Goal: Information Seeking & Learning: Learn about a topic

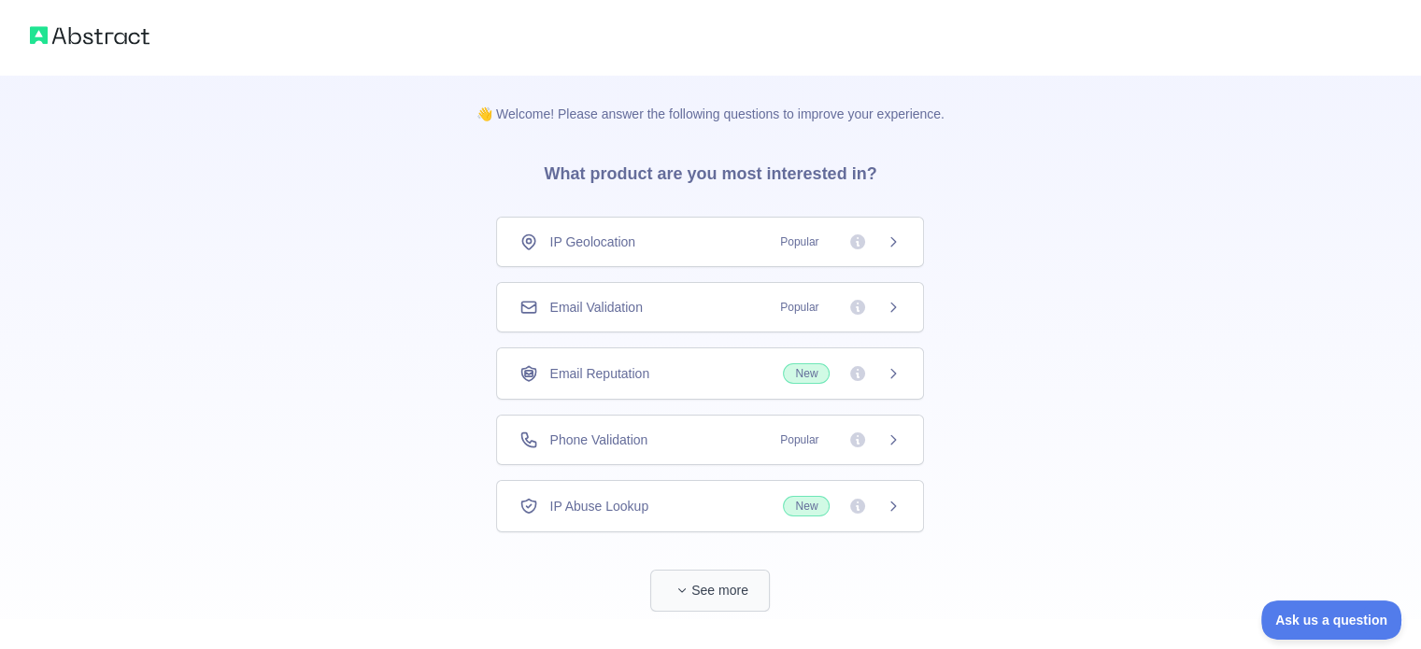
scroll to position [34, 0]
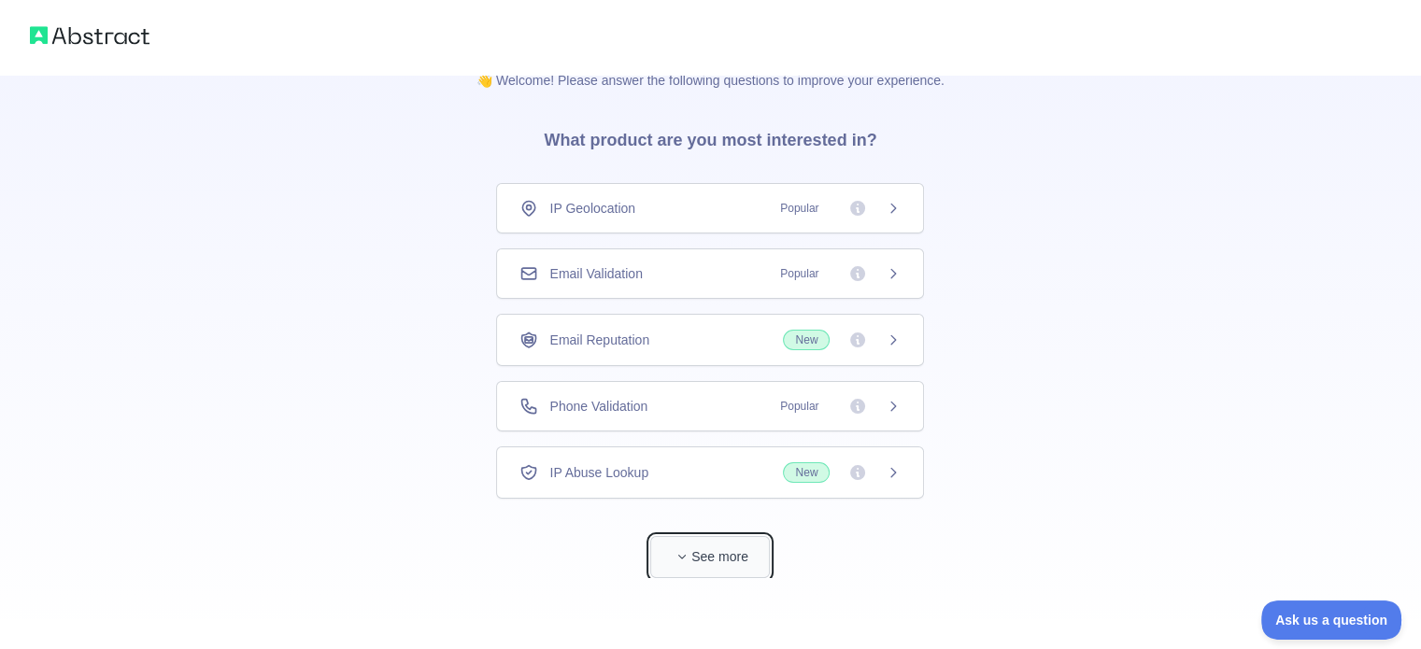
click at [702, 561] on button "See more" at bounding box center [710, 557] width 120 height 42
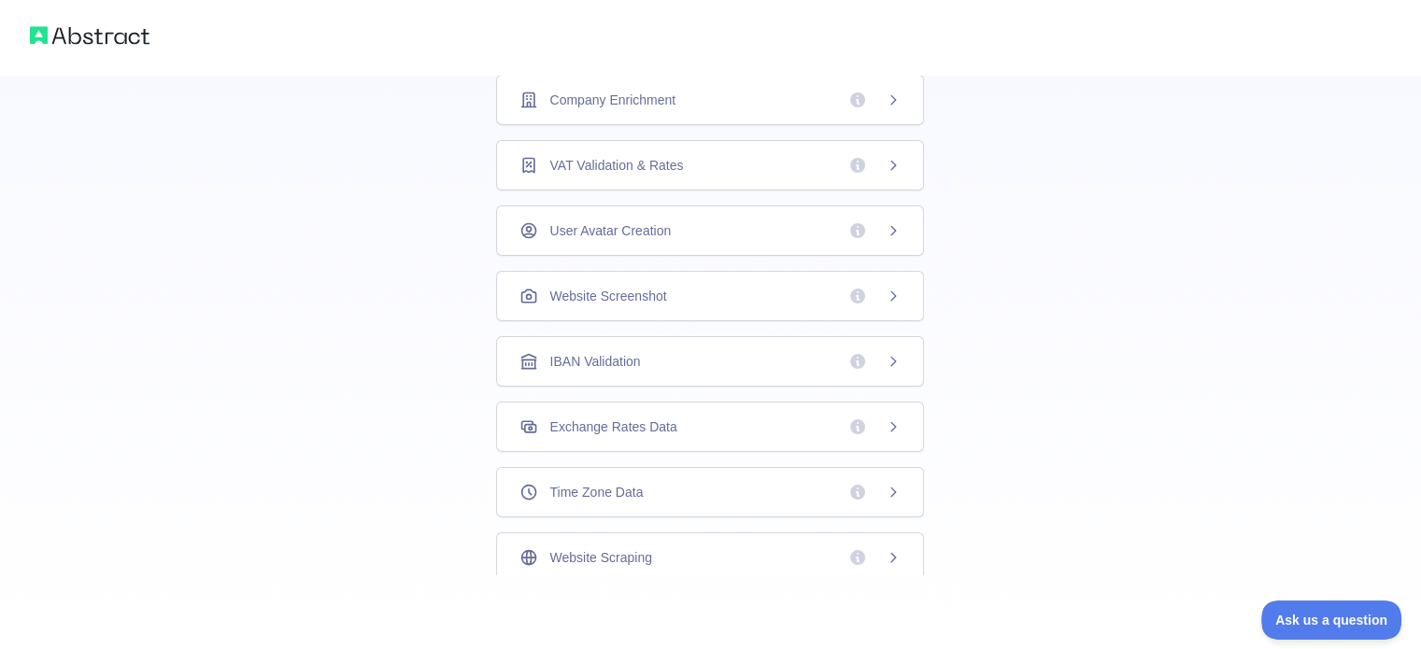
scroll to position [0, 0]
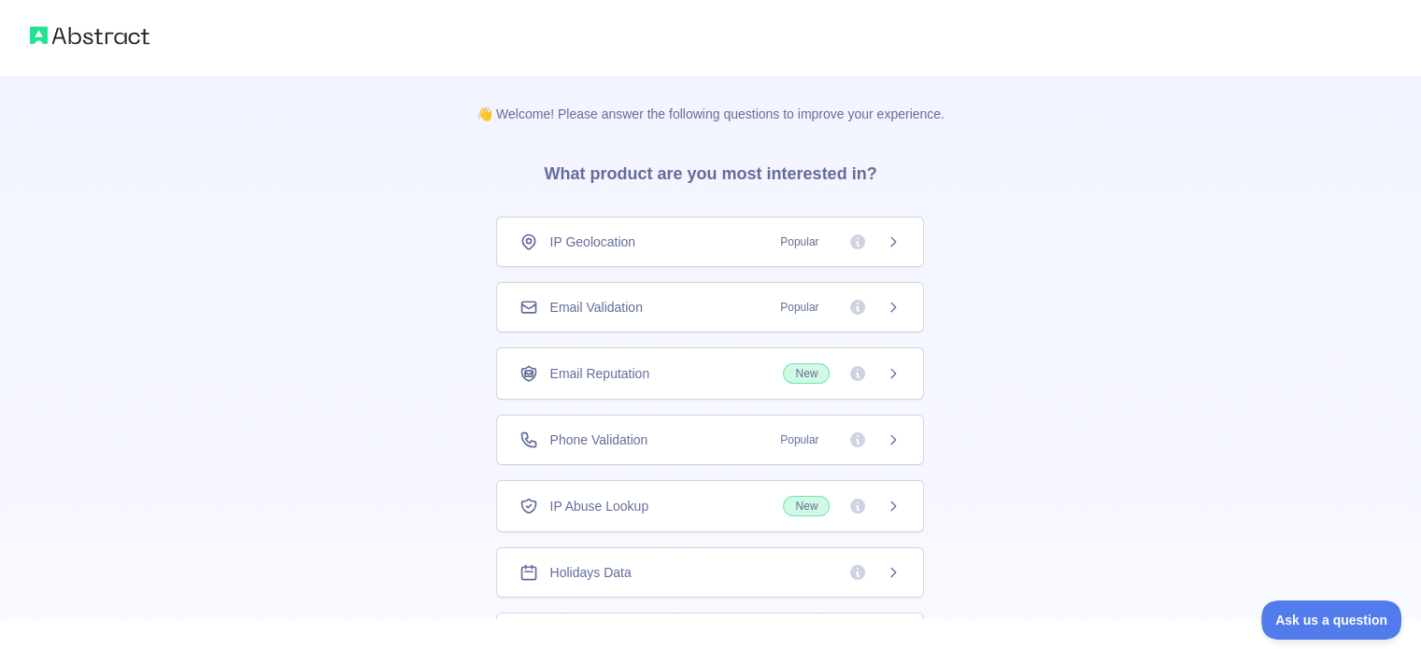
click at [775, 307] on span "Popular" at bounding box center [799, 307] width 61 height 19
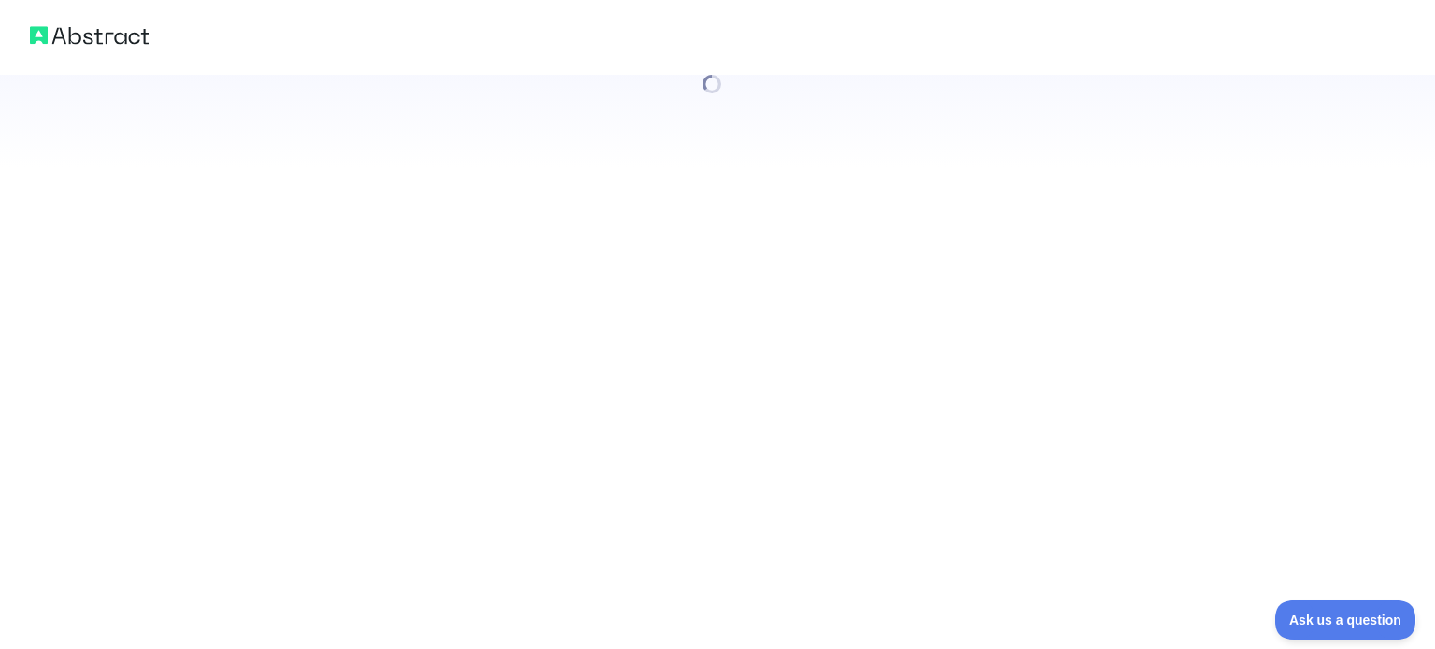
click at [698, 440] on div at bounding box center [717, 324] width 1435 height 649
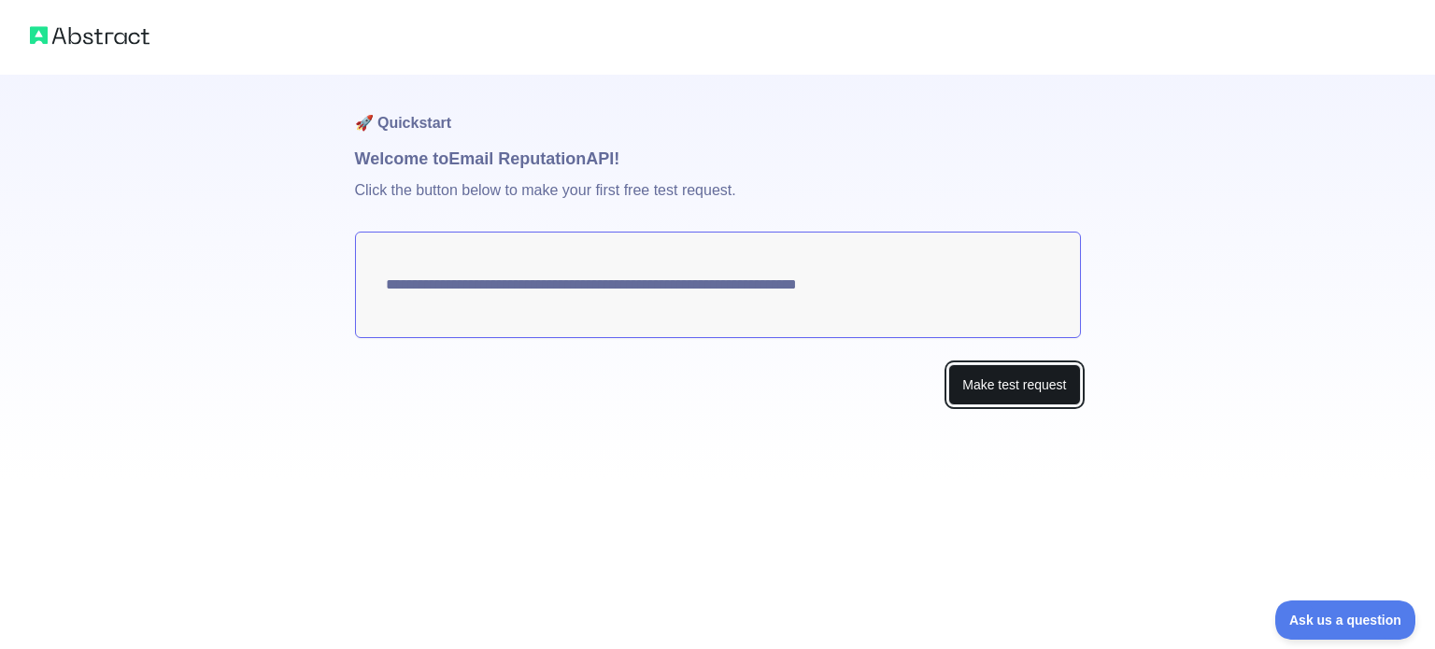
click at [1062, 393] on button "Make test request" at bounding box center [1014, 385] width 132 height 42
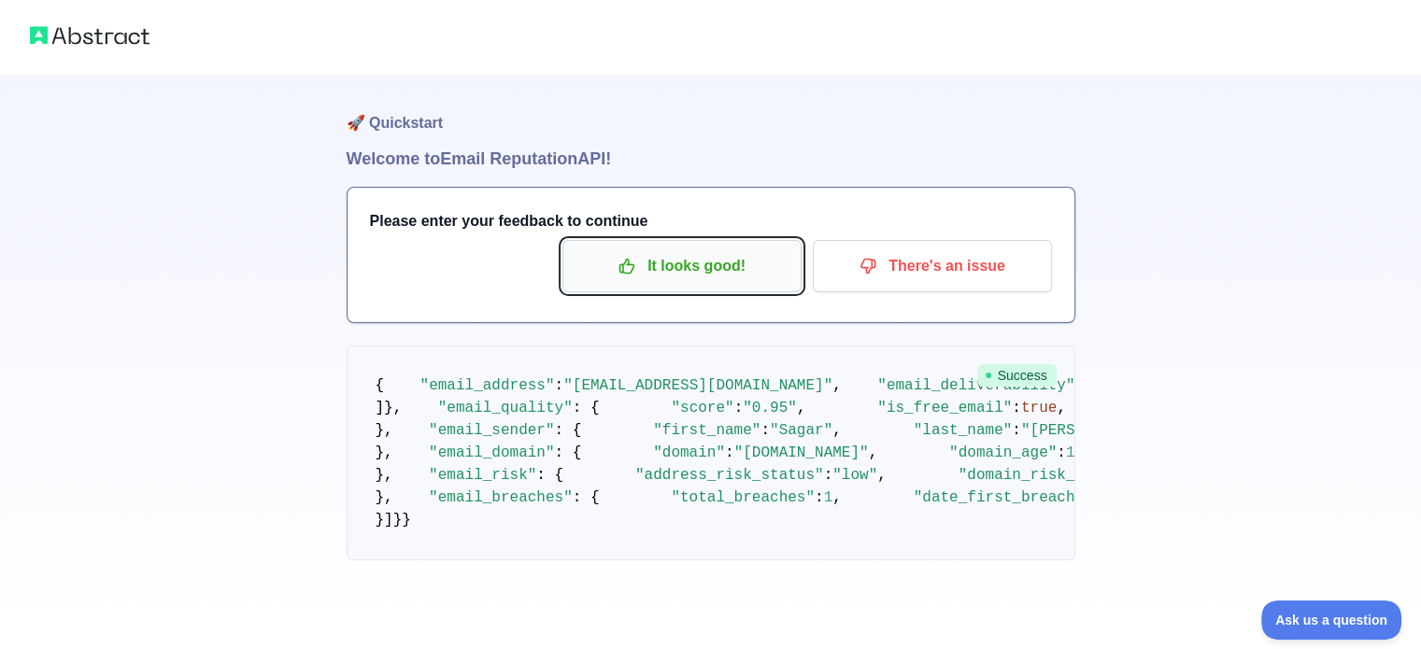
click at [680, 274] on p "It looks good!" at bounding box center [681, 266] width 211 height 32
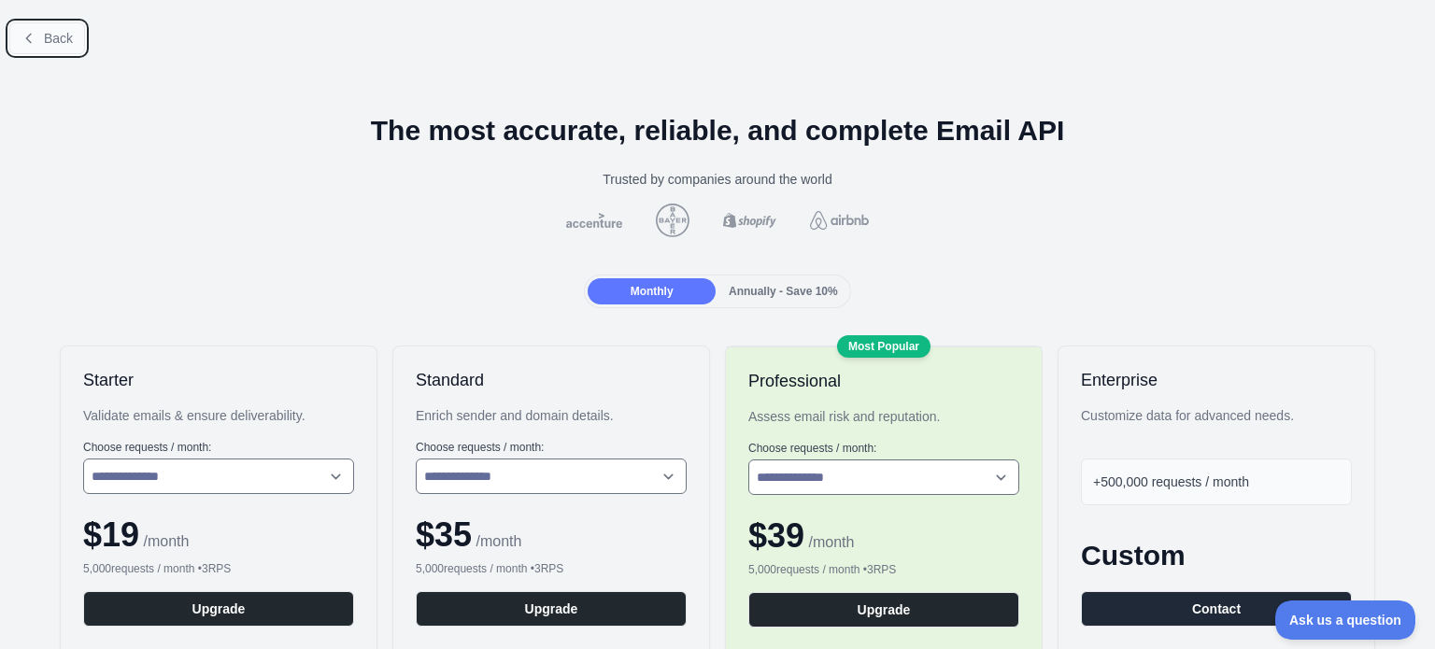
click at [62, 35] on span "Back" at bounding box center [58, 38] width 29 height 15
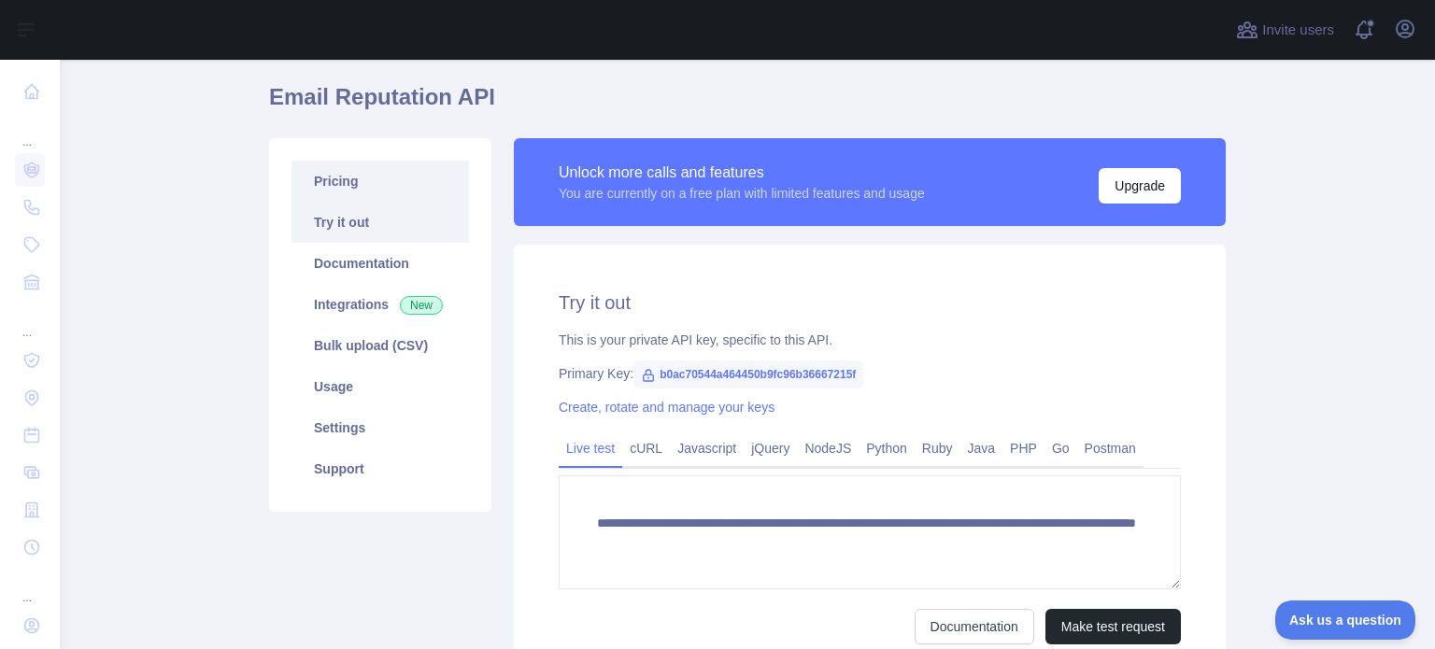
click at [321, 193] on link "Pricing" at bounding box center [379, 181] width 177 height 41
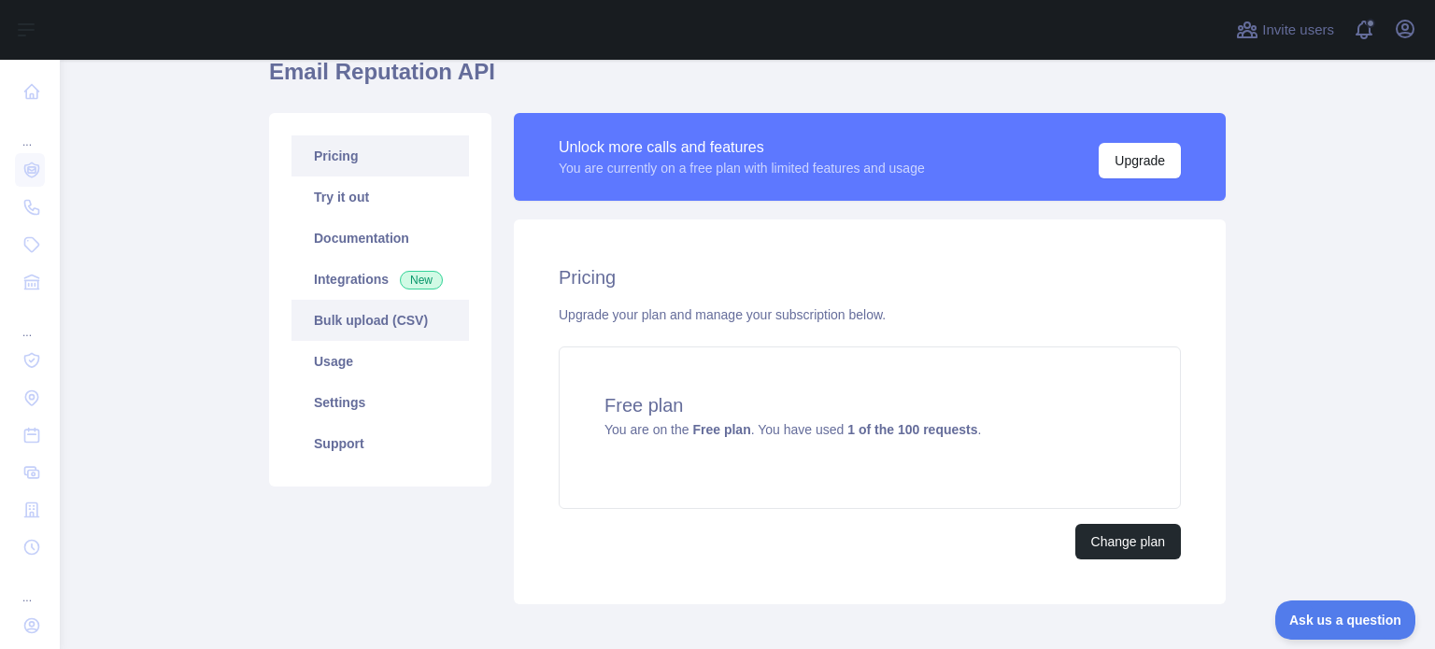
scroll to position [86, 0]
click at [363, 282] on link "Integrations New" at bounding box center [379, 278] width 177 height 41
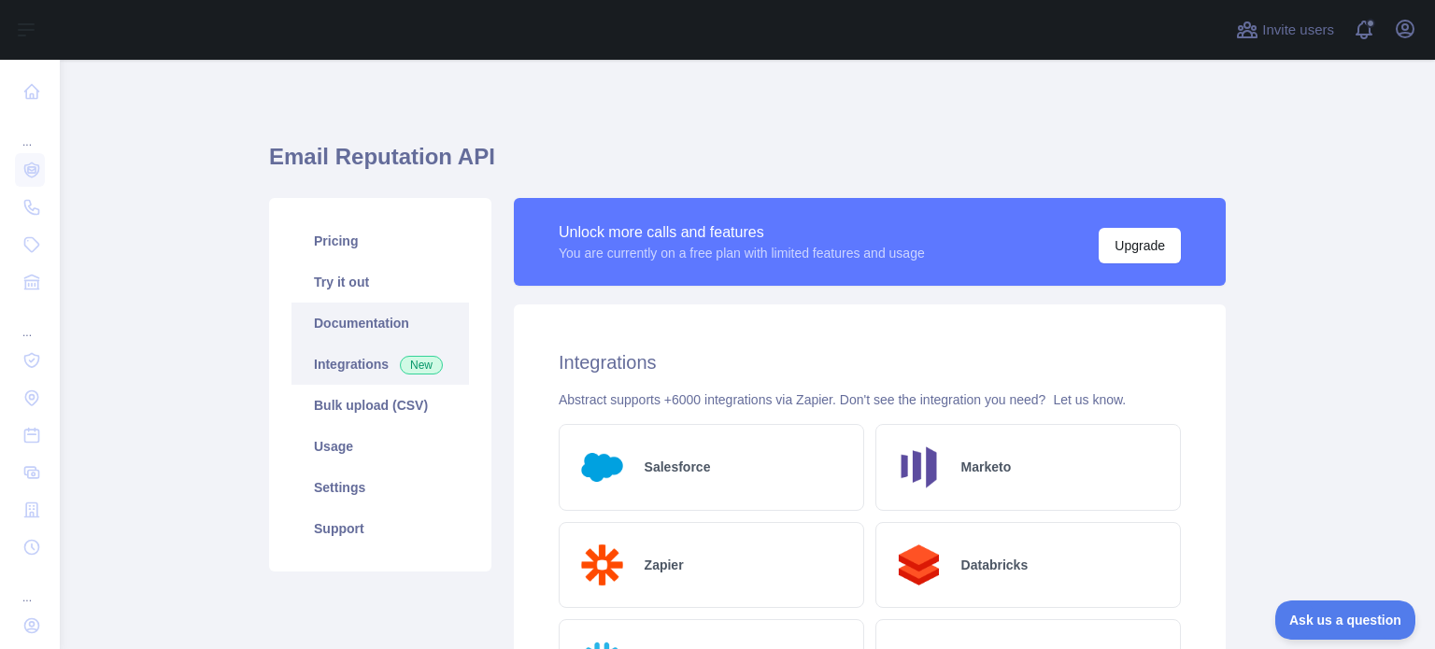
click at [338, 309] on link "Documentation" at bounding box center [379, 323] width 177 height 41
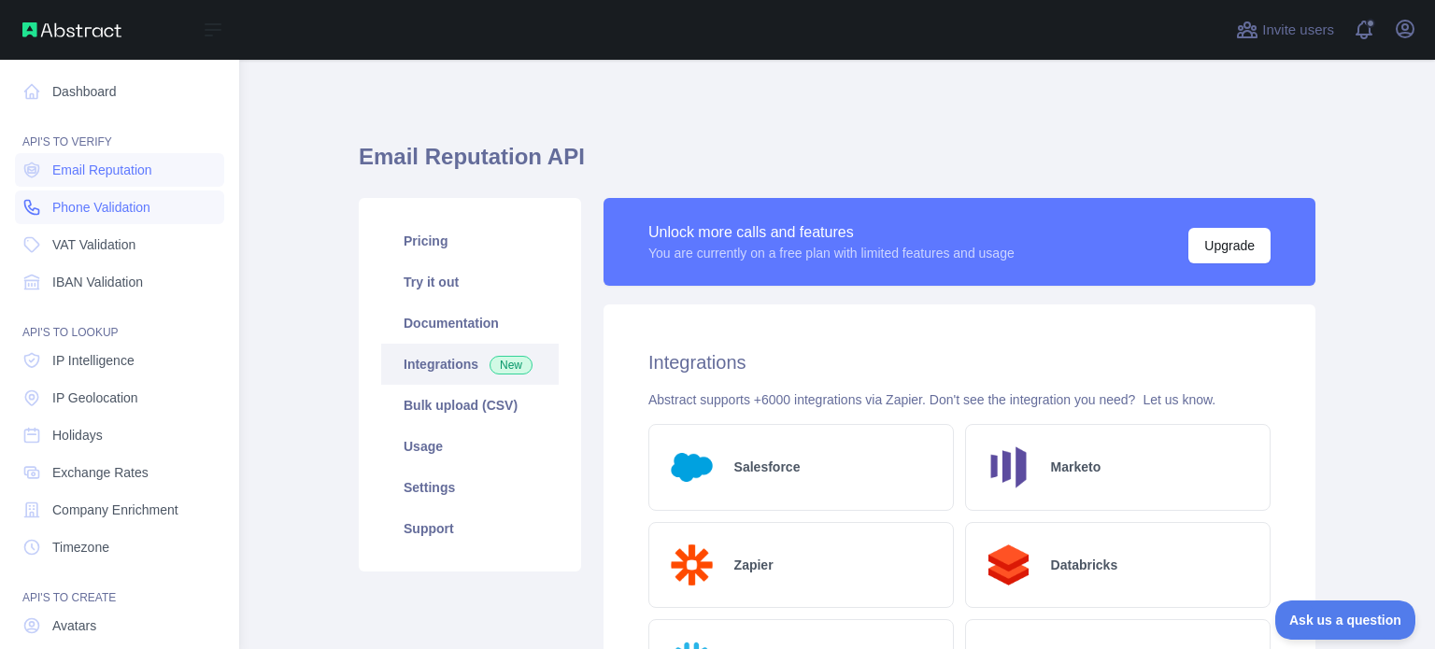
click at [127, 207] on span "Phone Validation" at bounding box center [101, 207] width 98 height 19
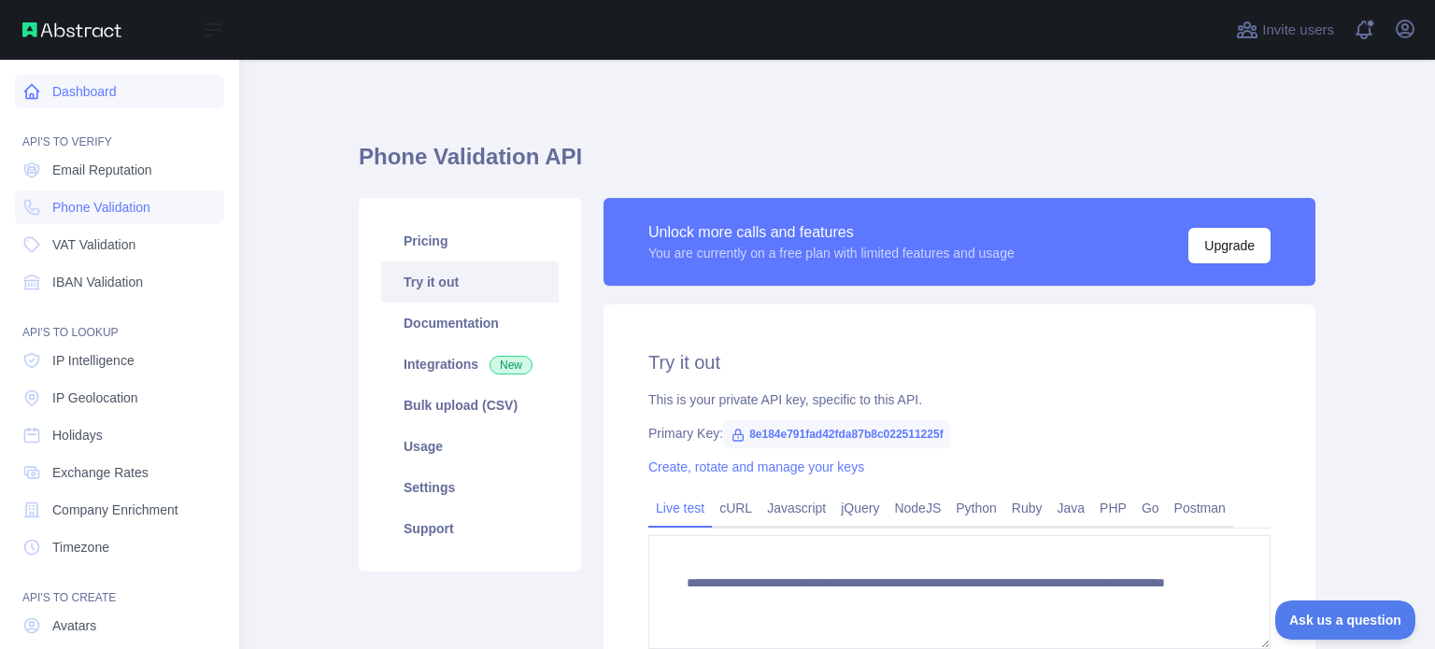
click at [73, 85] on link "Dashboard" at bounding box center [119, 92] width 209 height 34
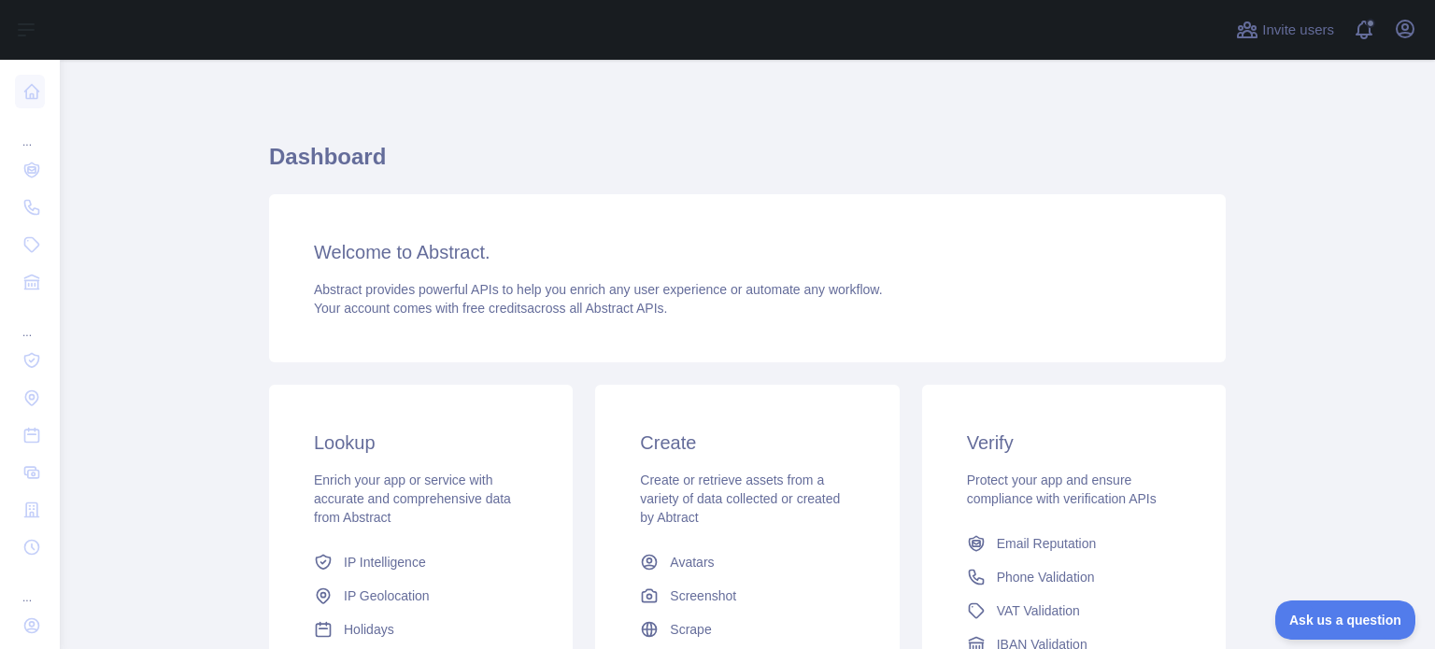
scroll to position [202, 0]
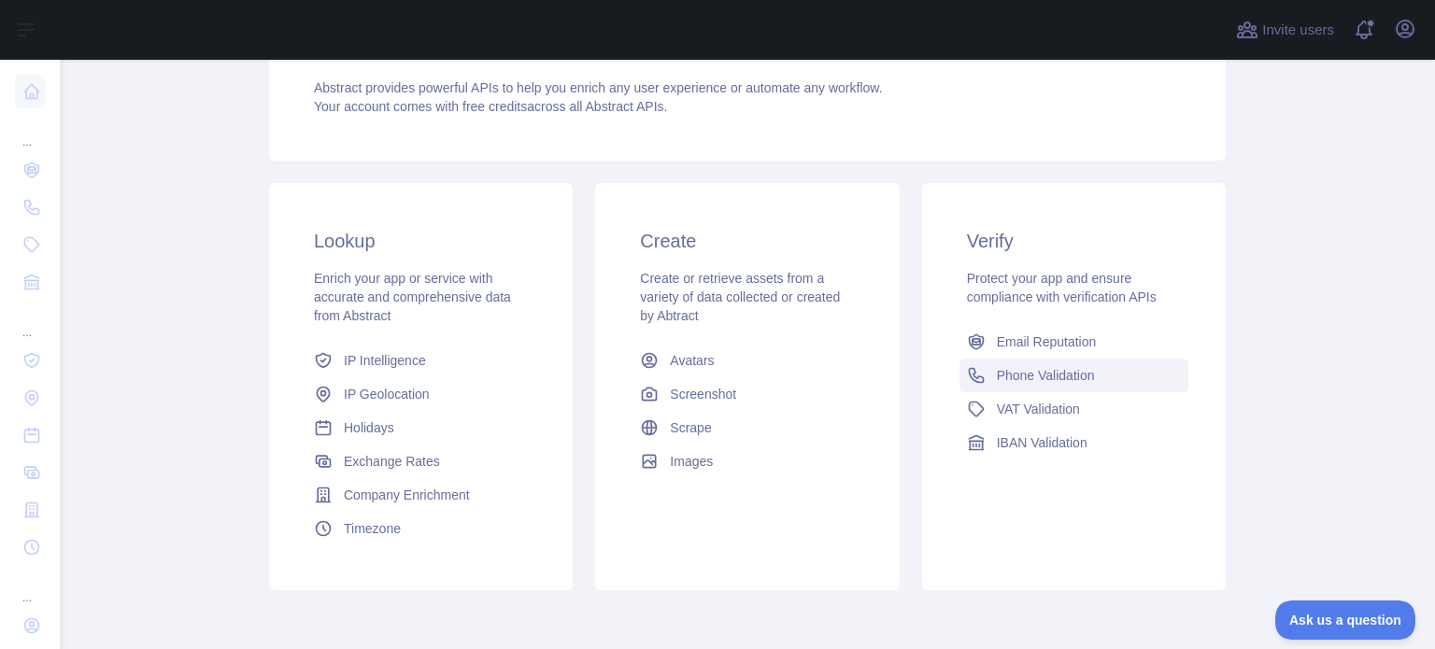
click at [1035, 368] on span "Phone Validation" at bounding box center [1046, 375] width 98 height 19
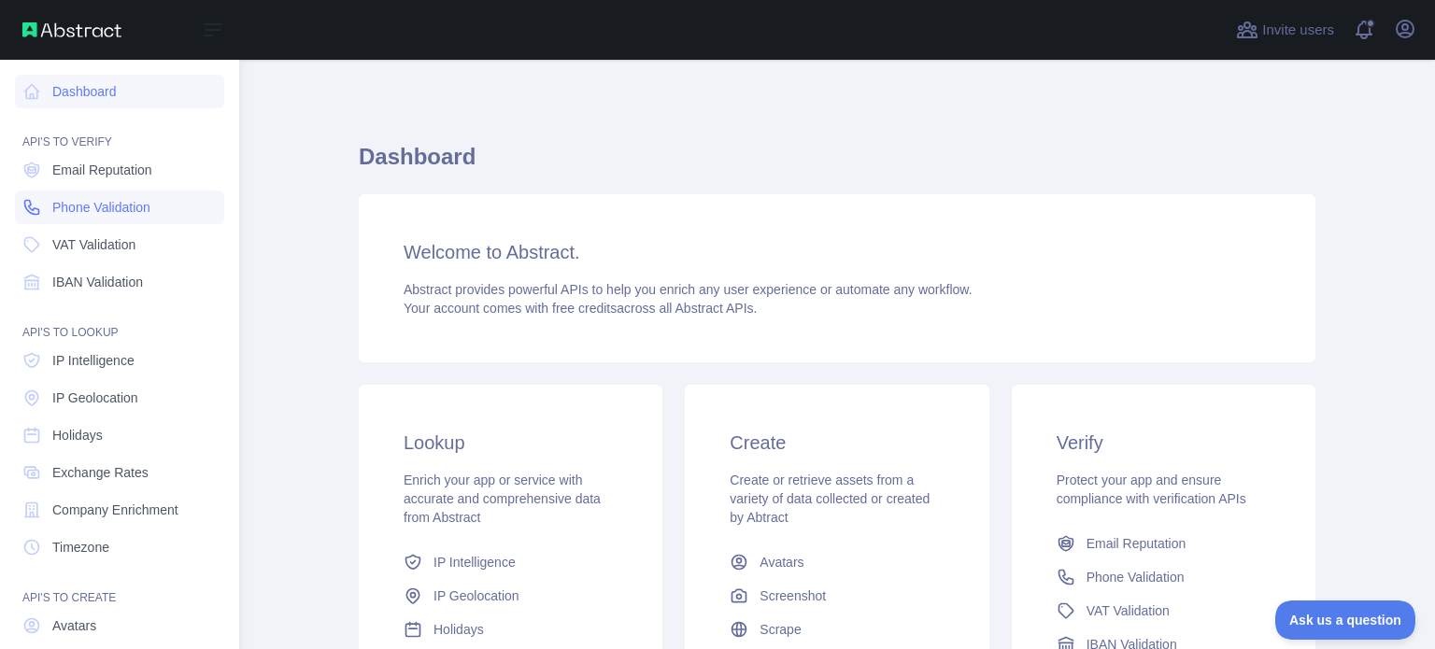
click at [122, 197] on link "Phone Validation" at bounding box center [119, 208] width 209 height 34
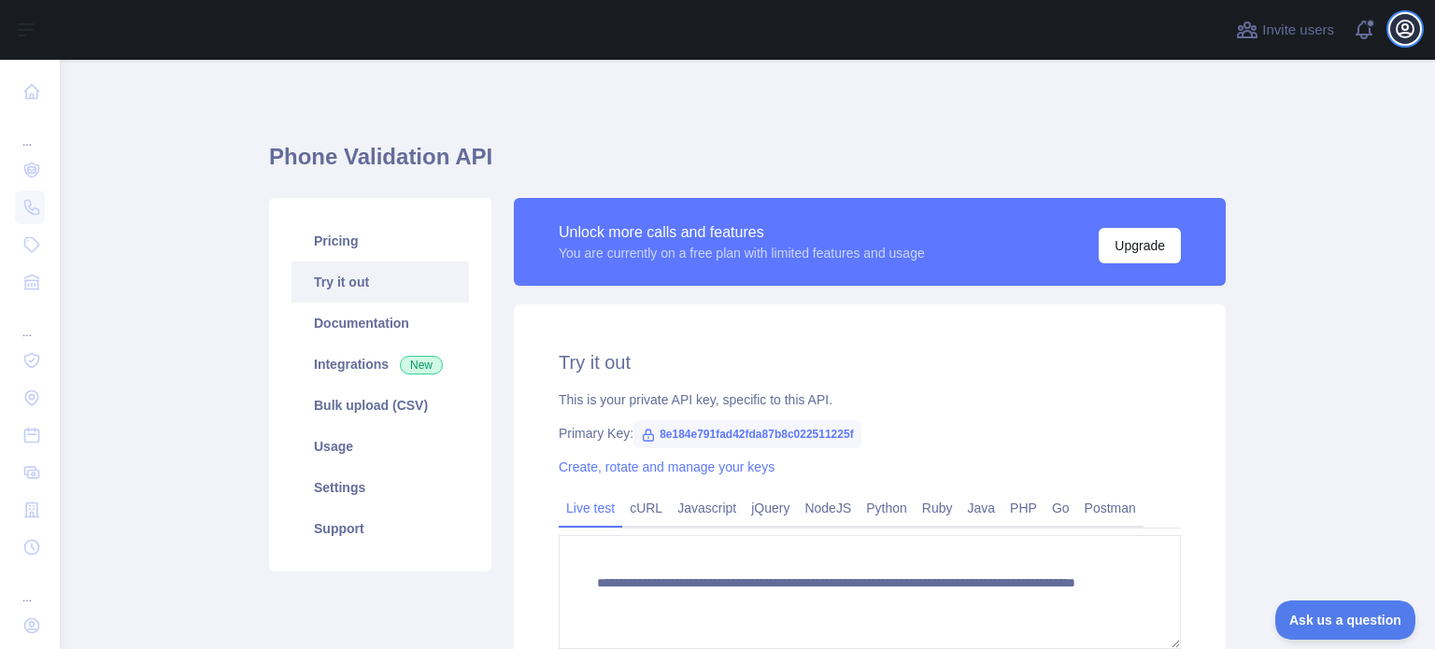
click at [1414, 24] on icon "button" at bounding box center [1405, 29] width 22 height 22
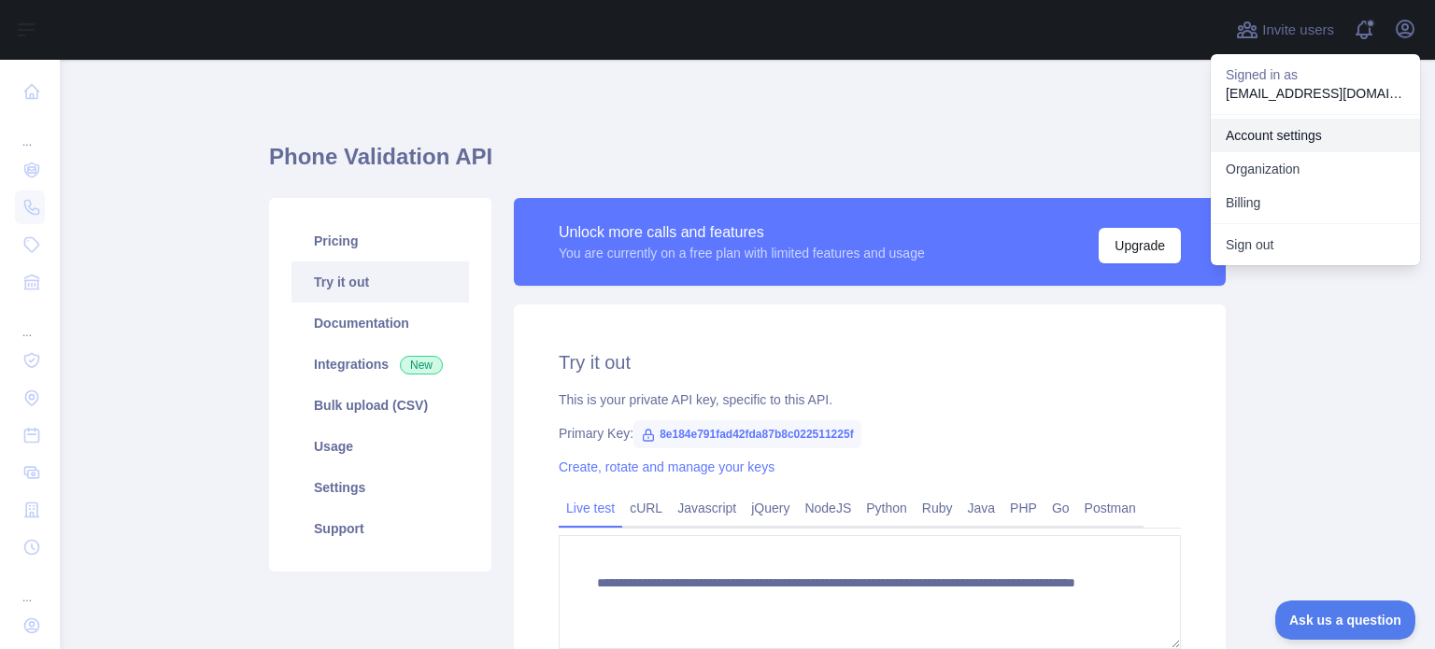
click at [1298, 132] on link "Account settings" at bounding box center [1314, 136] width 209 height 34
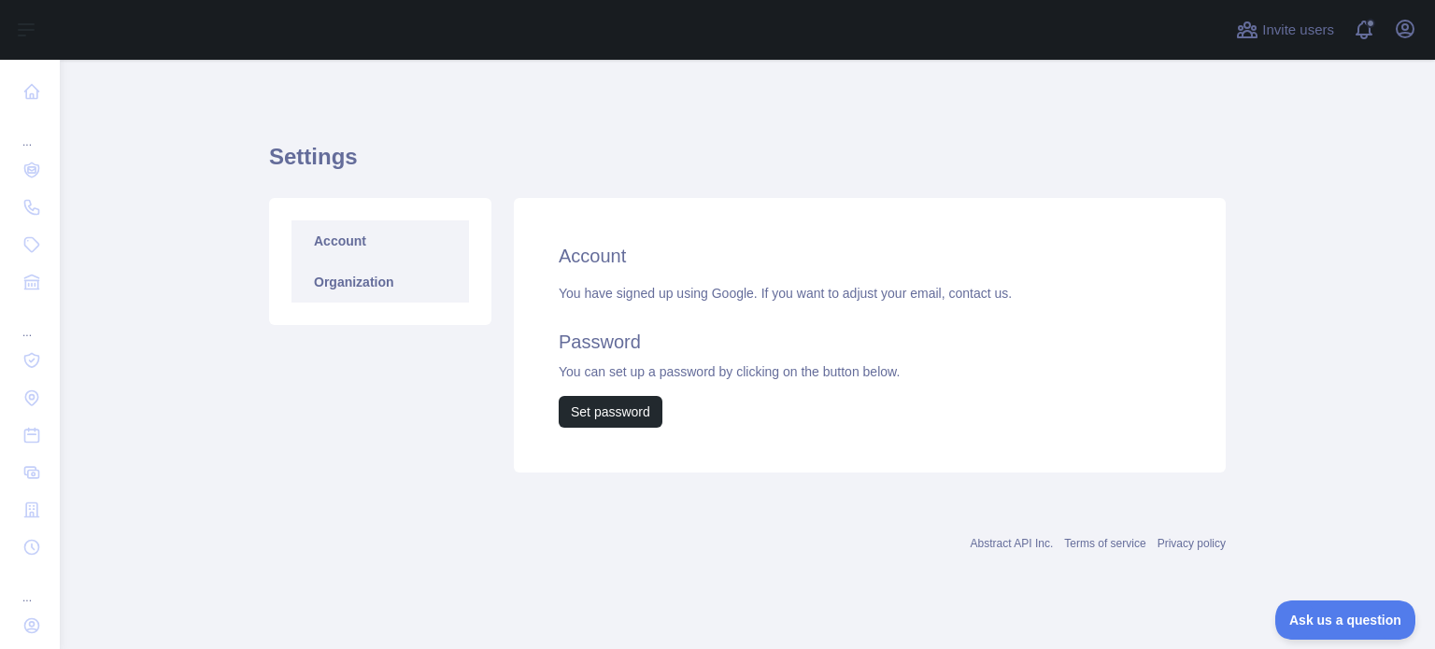
click at [366, 283] on link "Organization" at bounding box center [379, 282] width 177 height 41
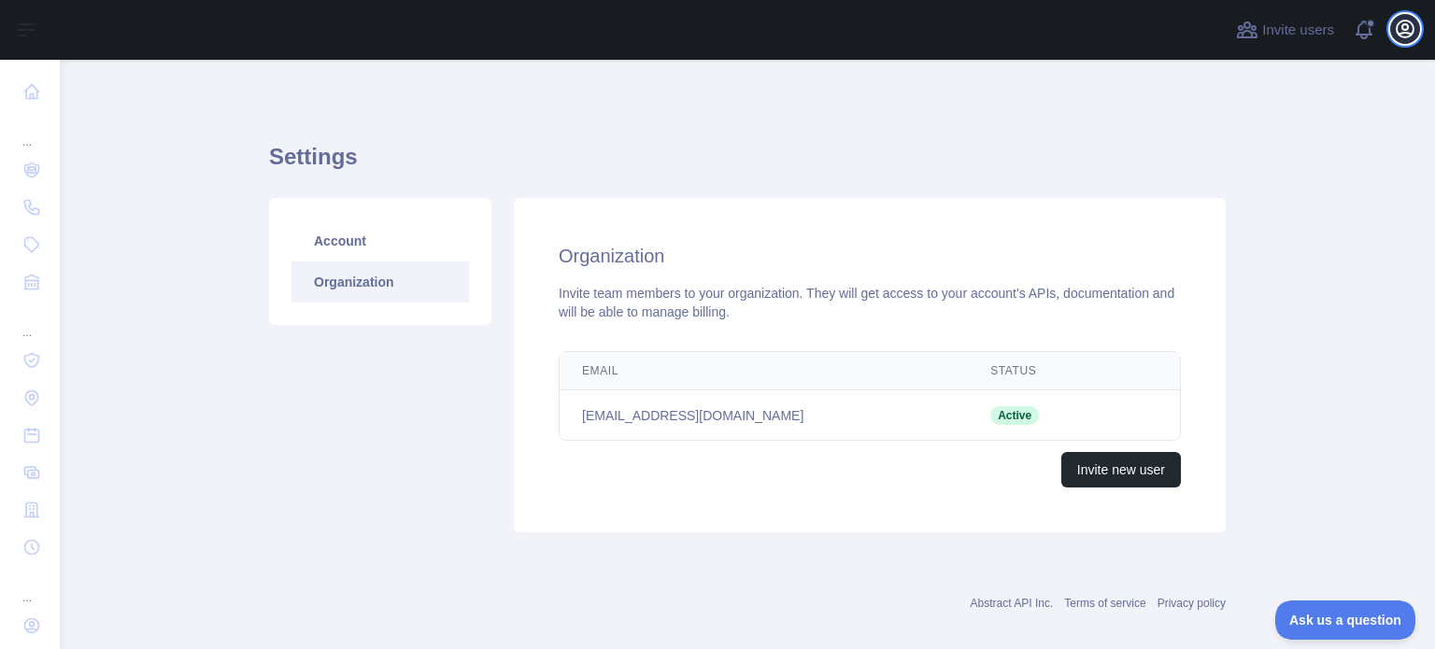
click at [1401, 29] on icon "button" at bounding box center [1405, 29] width 22 height 22
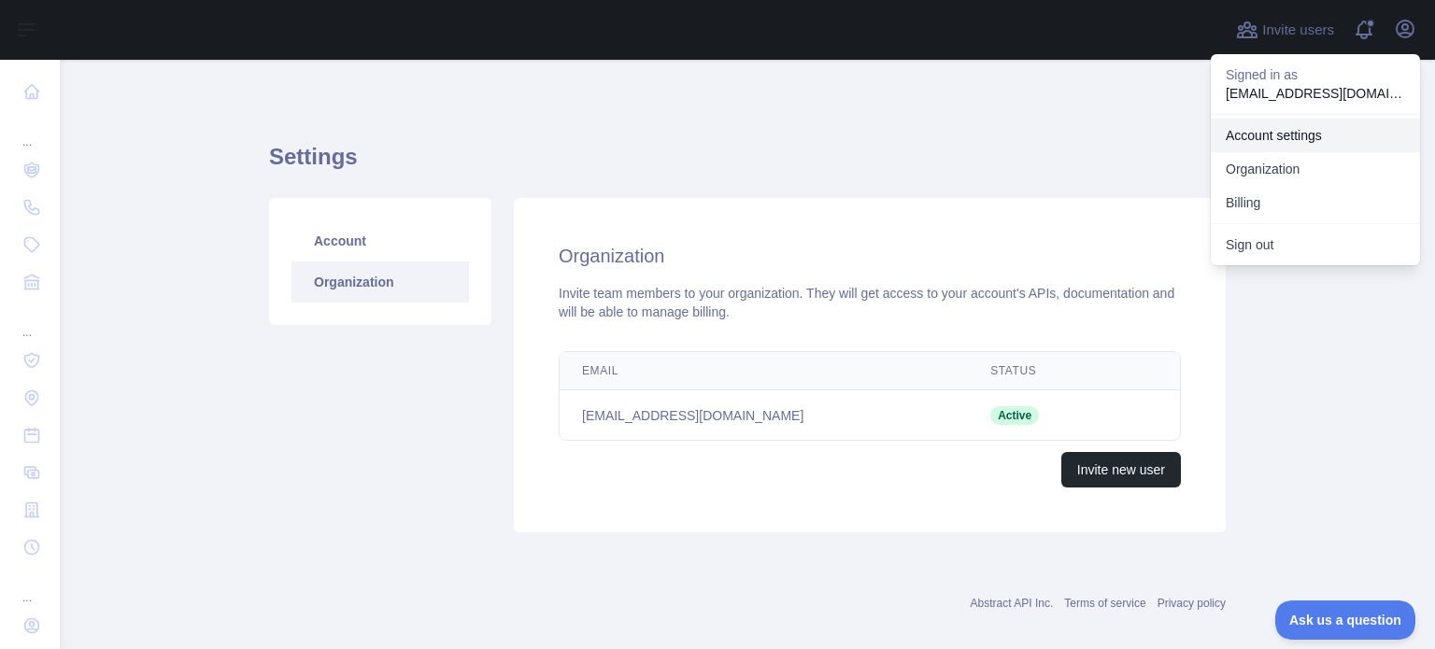
click at [1300, 134] on link "Account settings" at bounding box center [1314, 136] width 209 height 34
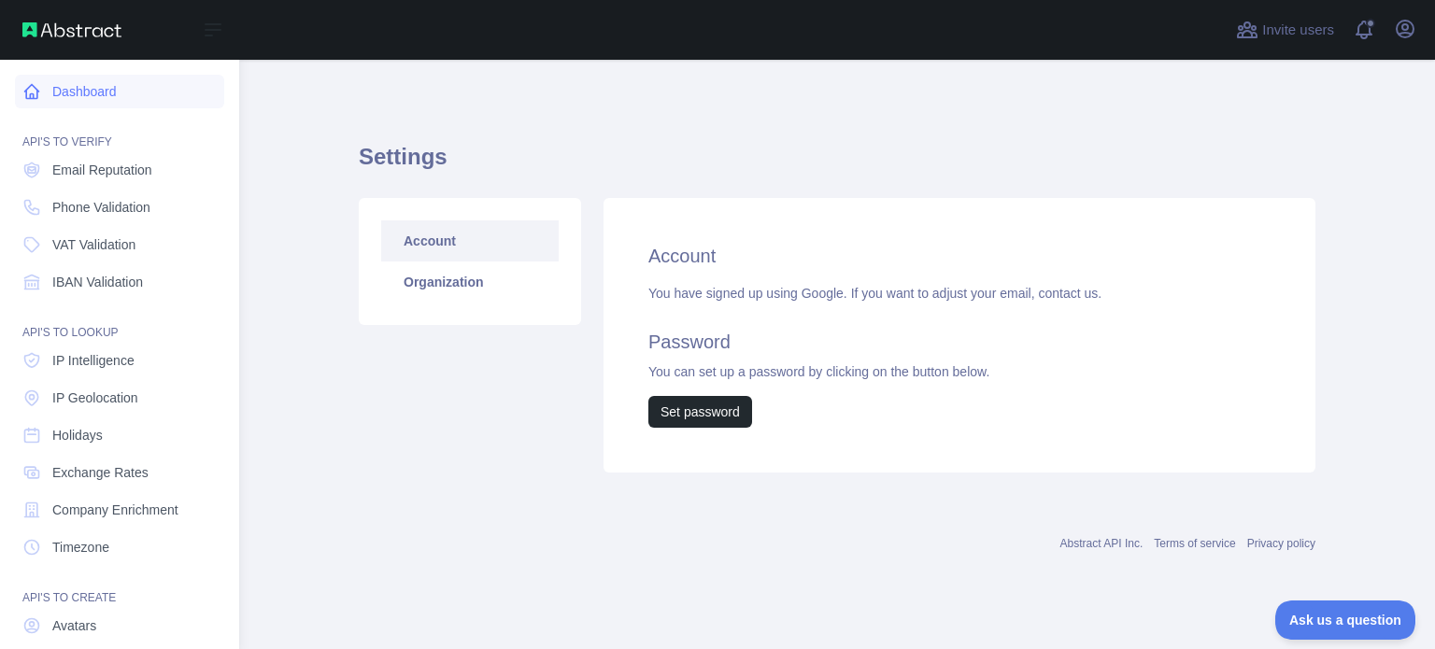
click at [98, 92] on link "Dashboard" at bounding box center [119, 92] width 209 height 34
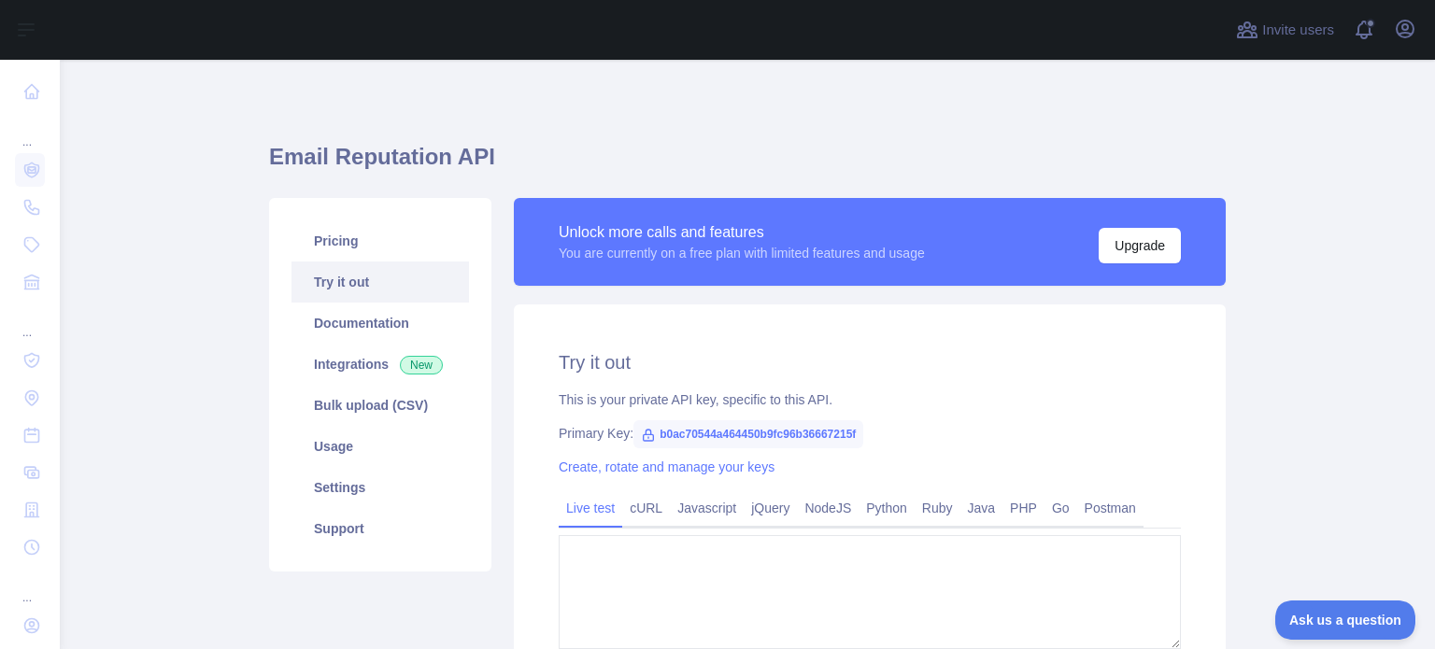
type textarea "**********"
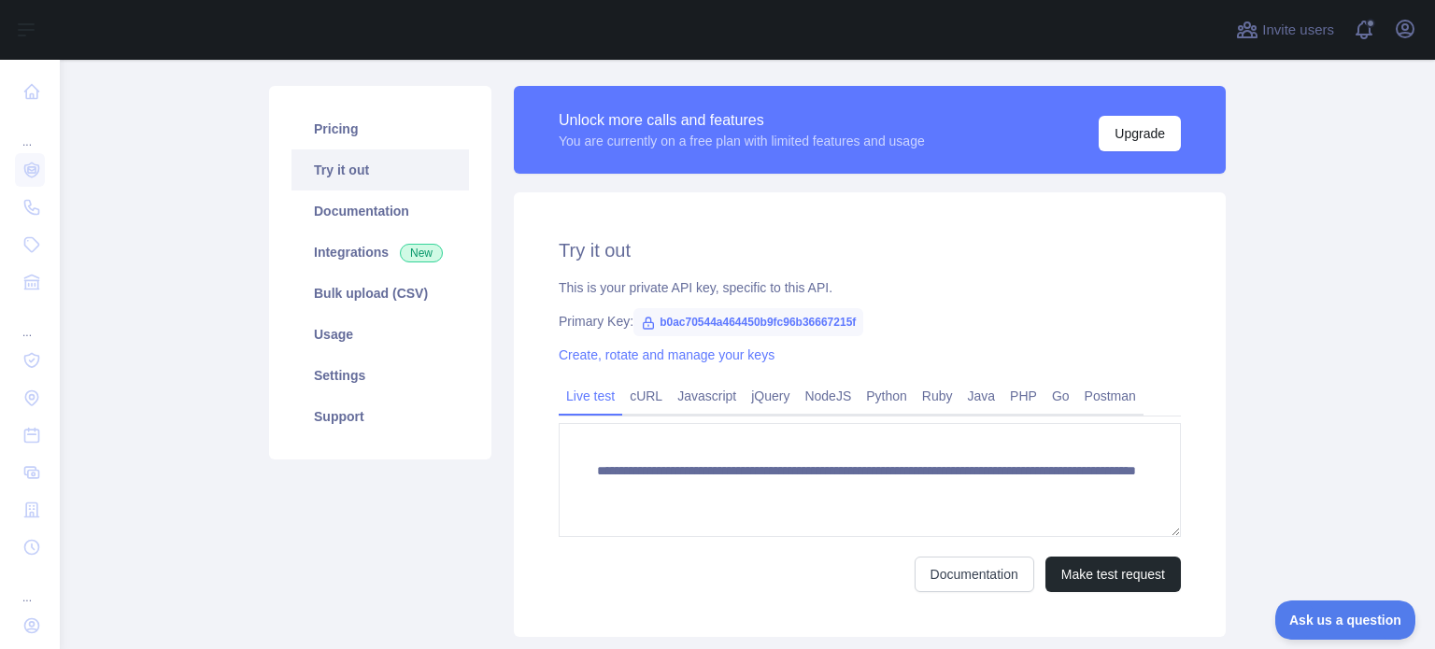
scroll to position [112, 0]
drag, startPoint x: 646, startPoint y: 321, endPoint x: 904, endPoint y: 325, distance: 257.8
click at [904, 325] on div "Primary Key: b0ac70544a464450b9fc96b36667215f" at bounding box center [870, 321] width 622 height 19
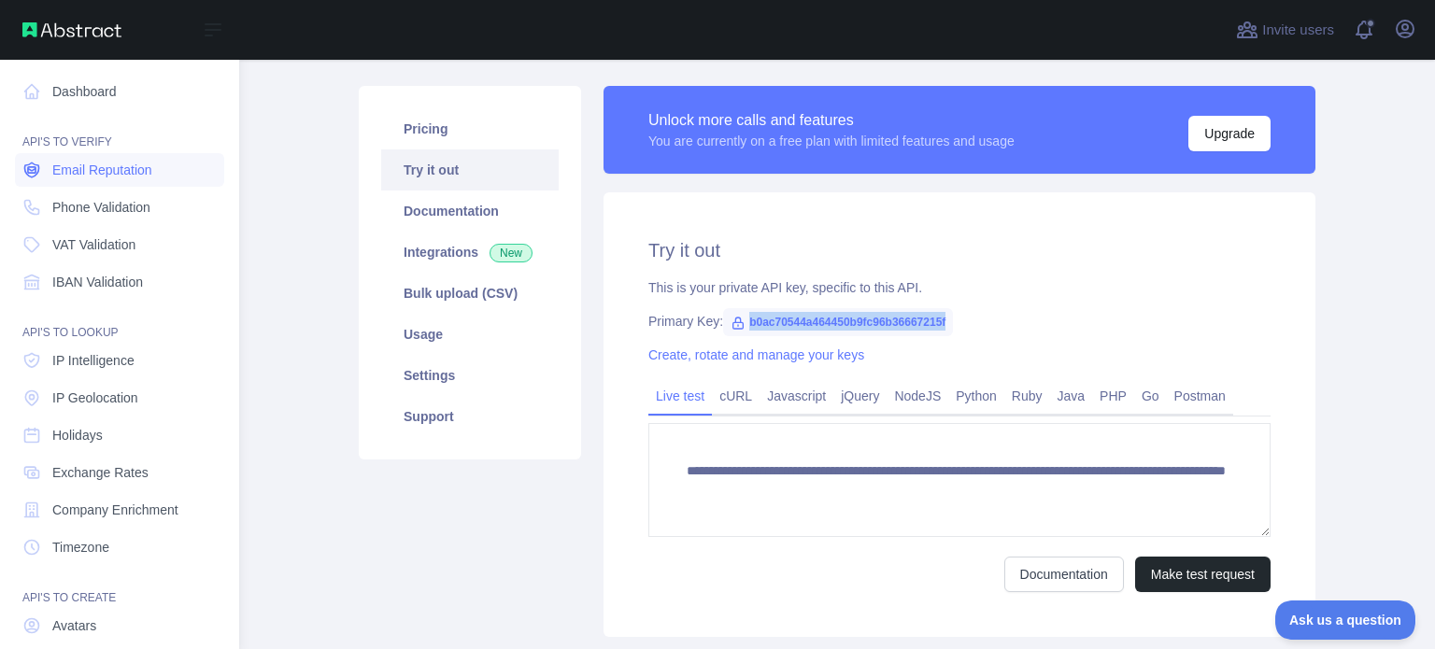
click at [85, 171] on span "Email Reputation" at bounding box center [102, 170] width 100 height 19
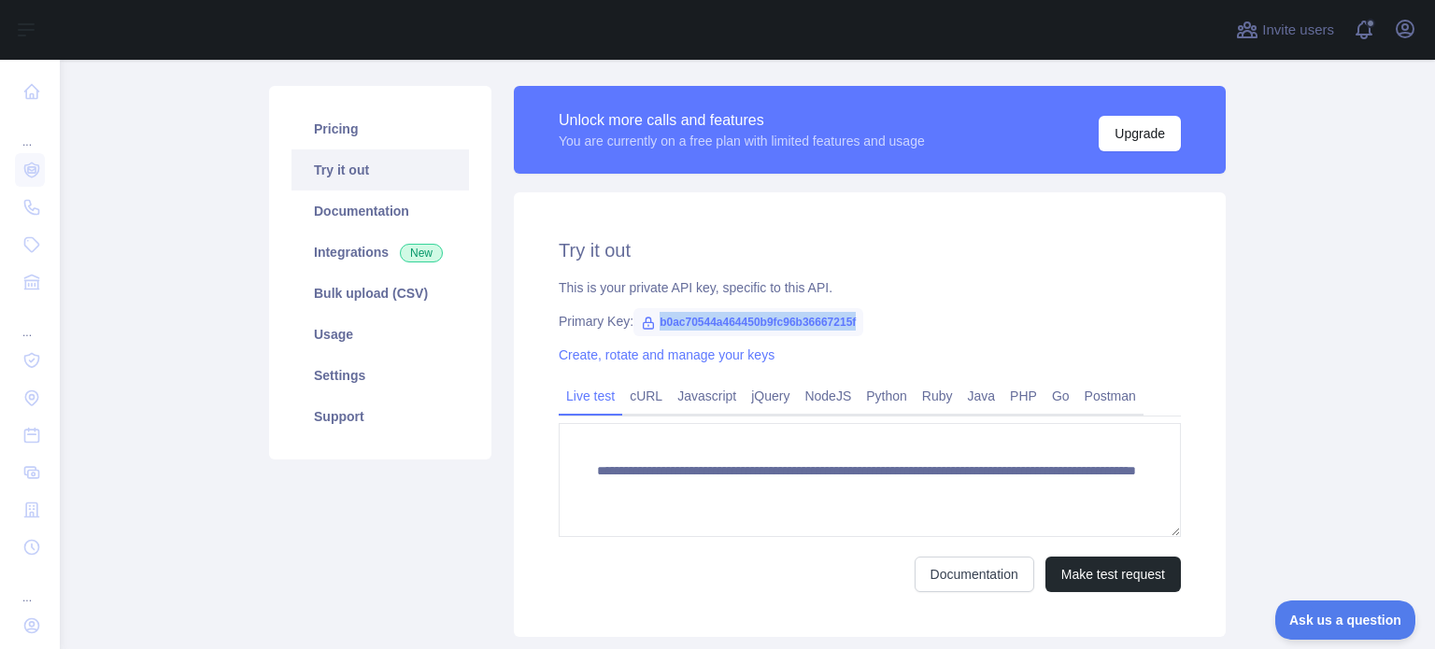
drag, startPoint x: 646, startPoint y: 320, endPoint x: 873, endPoint y: 313, distance: 227.1
click at [873, 313] on div "Primary Key: b0ac70544a464450b9fc96b36667215f" at bounding box center [870, 321] width 622 height 19
copy span "b0ac70544a464450b9fc96b36667215f"
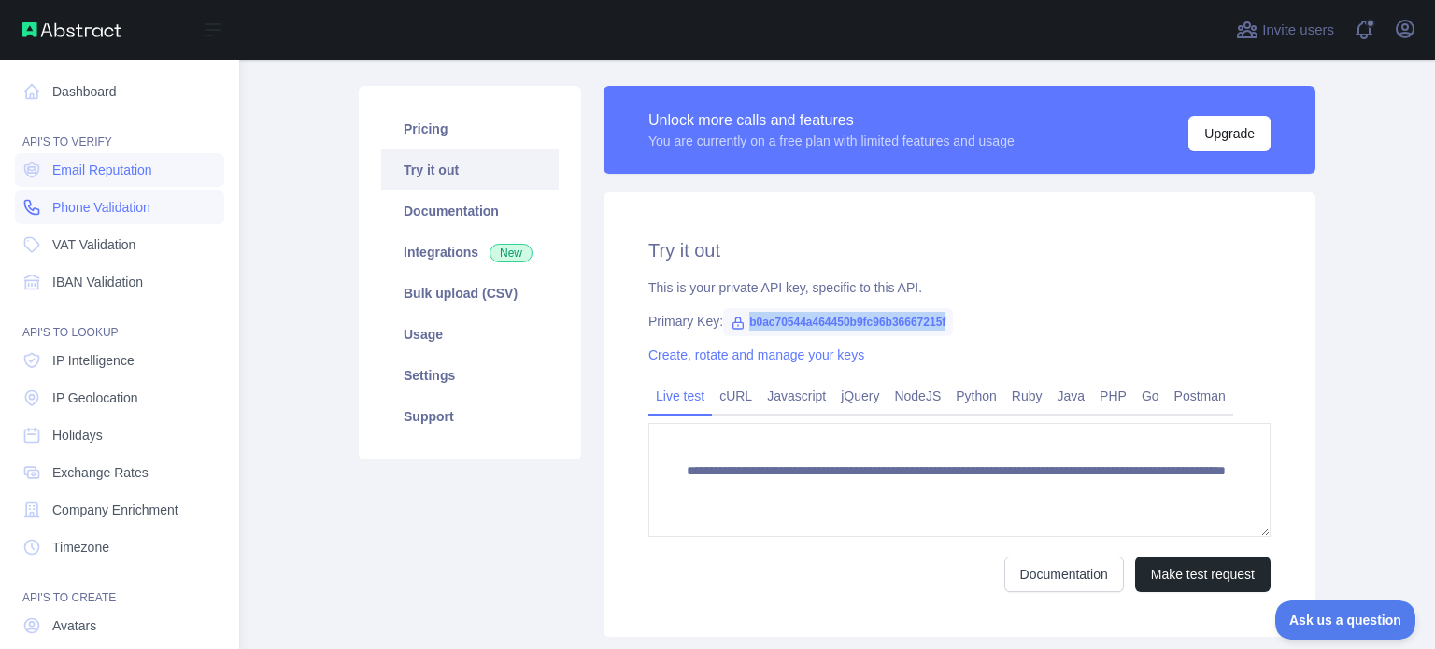
click at [87, 202] on span "Phone Validation" at bounding box center [101, 207] width 98 height 19
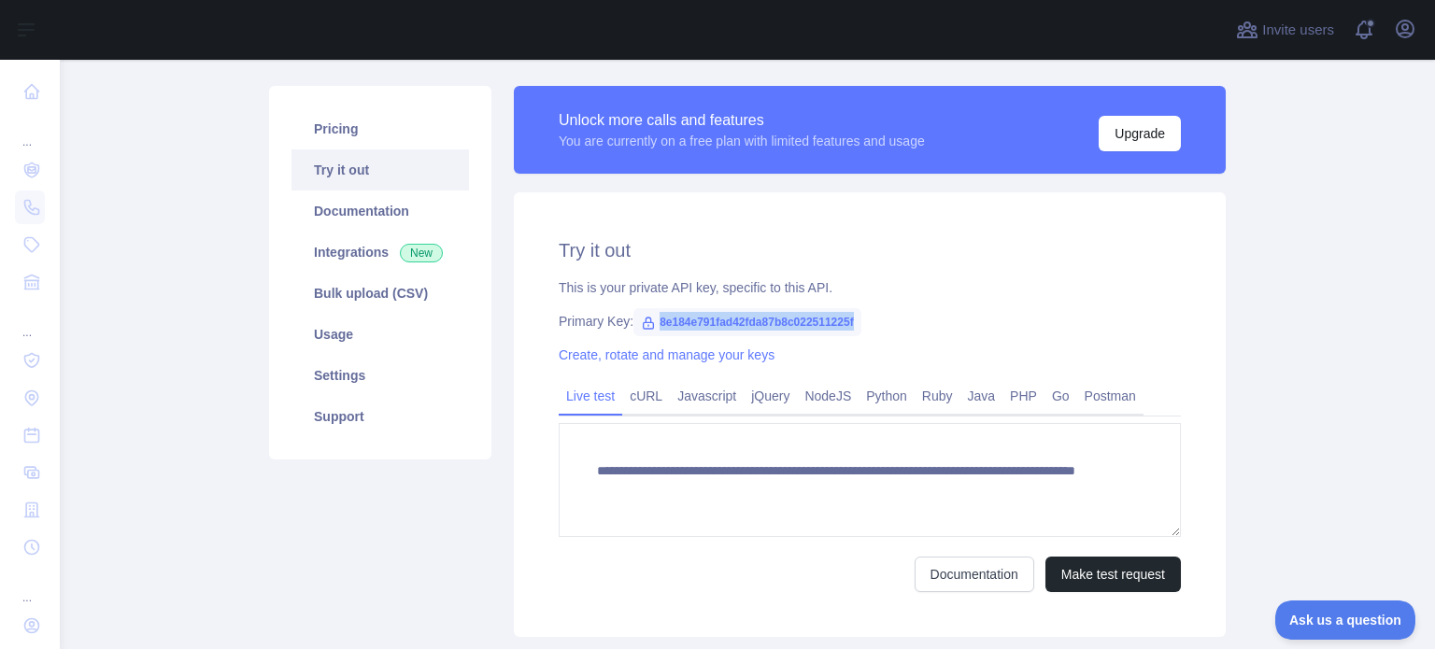
drag, startPoint x: 647, startPoint y: 319, endPoint x: 891, endPoint y: 318, distance: 243.8
click at [891, 318] on div "Primary Key: 8e184e791fad42fda87b8c022511225f" at bounding box center [870, 321] width 622 height 19
copy span "8e184e791fad42fda87b8c022511225f"
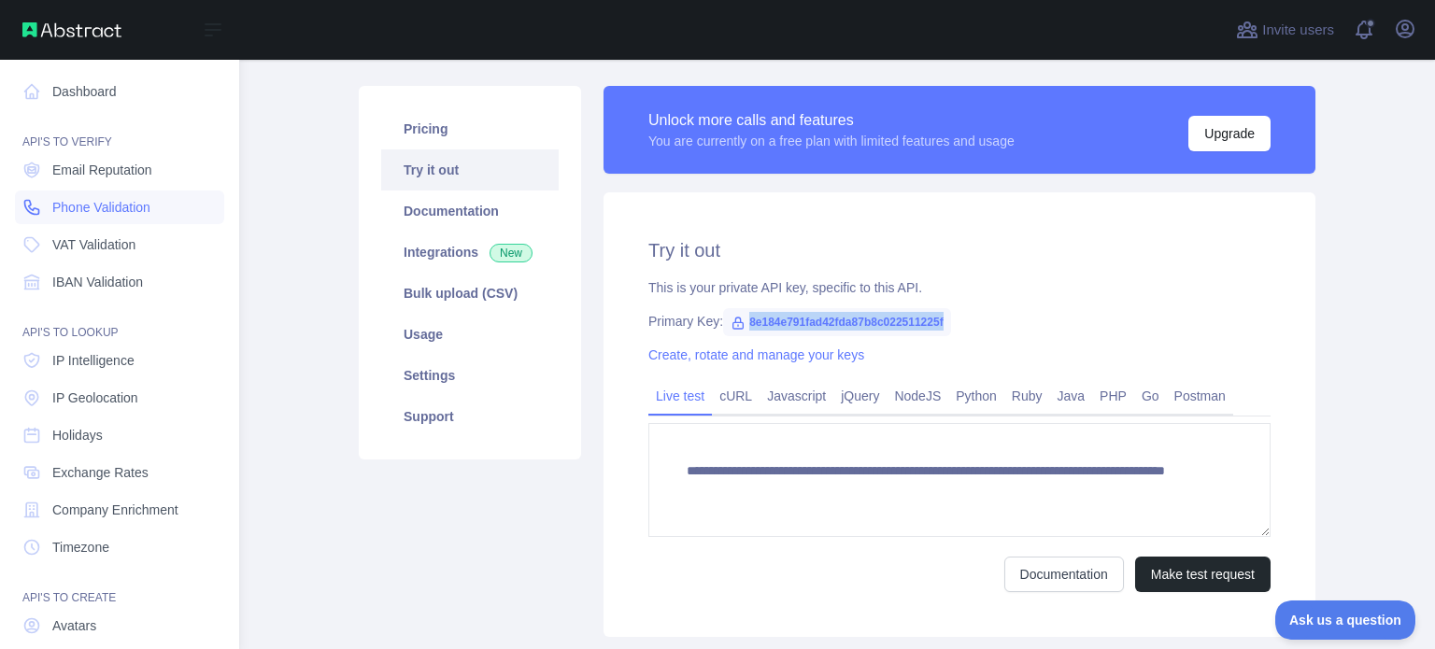
click at [75, 211] on span "Phone Validation" at bounding box center [101, 207] width 98 height 19
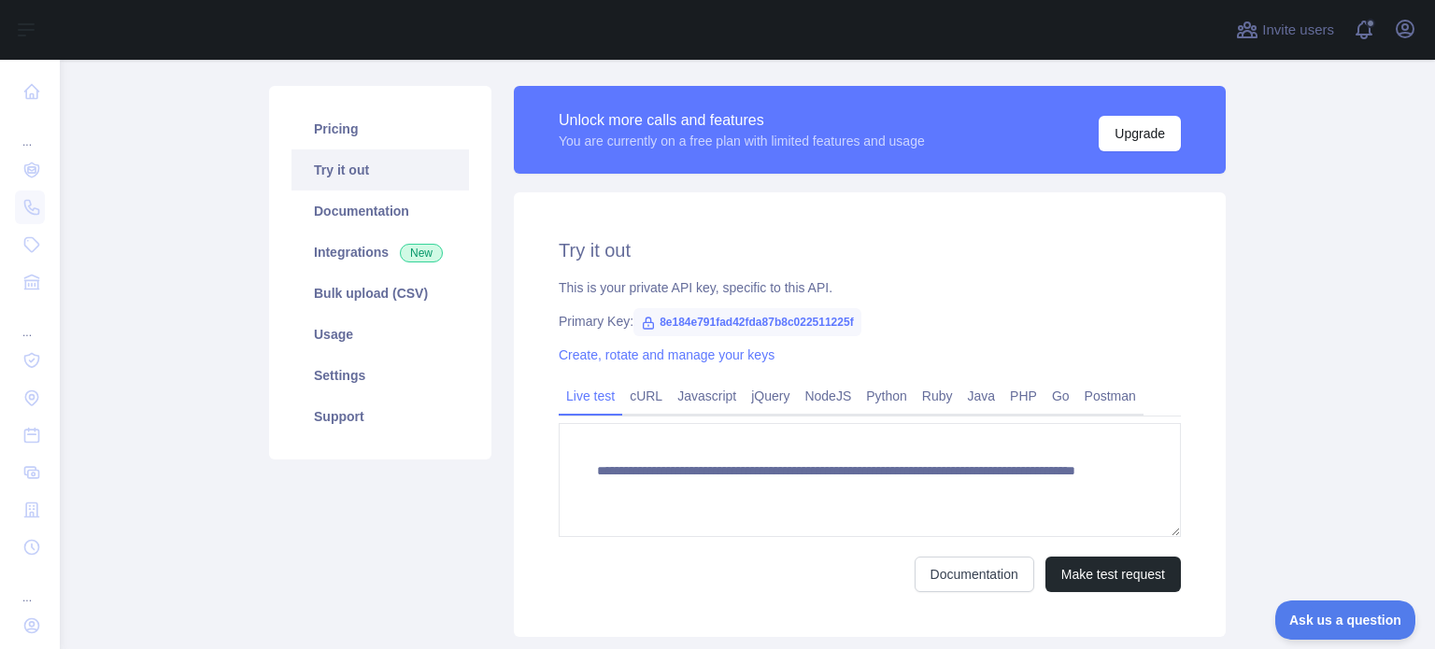
scroll to position [236, 0]
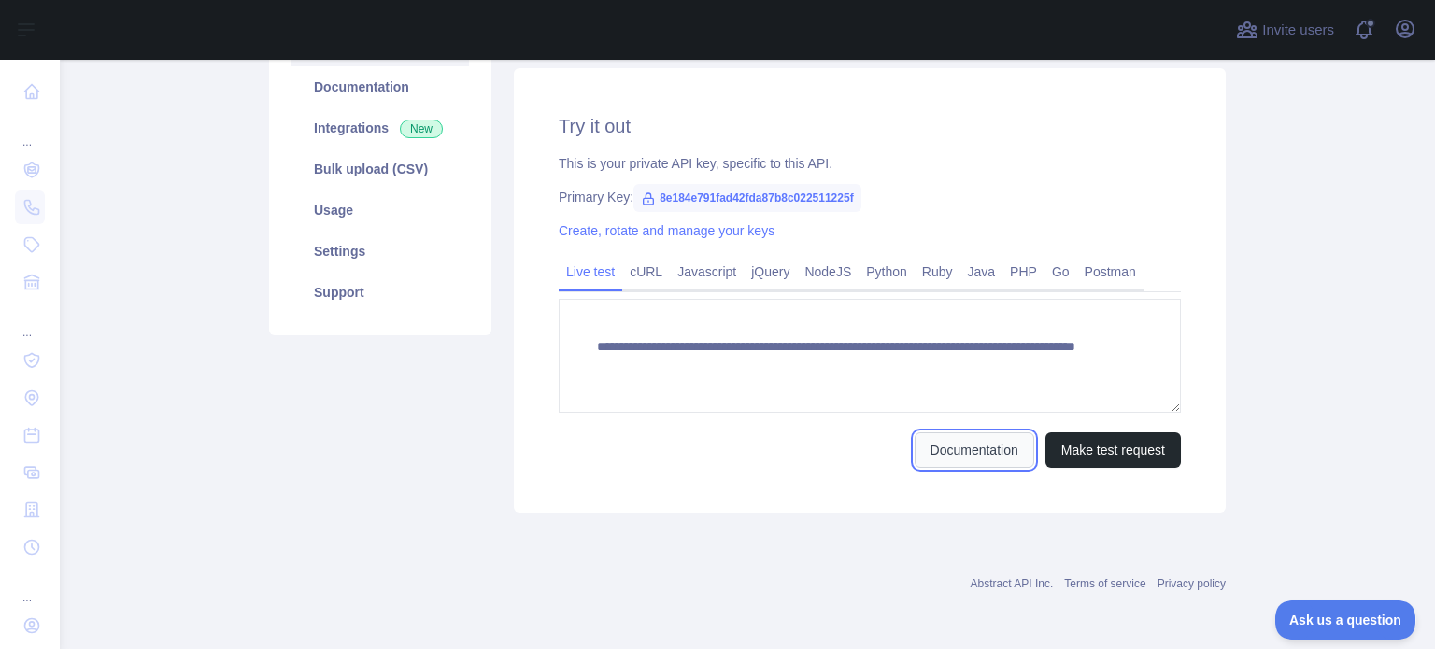
click at [946, 437] on link "Documentation" at bounding box center [974, 449] width 120 height 35
